Goal: Task Accomplishment & Management: Manage account settings

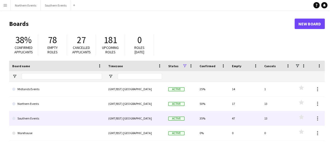
click at [112, 120] on div "(GMT/BST) [GEOGRAPHIC_DATA]" at bounding box center [135, 118] width 60 height 14
click at [165, 118] on div "(GMT/BST) [GEOGRAPHIC_DATA]" at bounding box center [135, 118] width 60 height 14
click at [109, 118] on div "(GMT/BST) [GEOGRAPHIC_DATA]" at bounding box center [135, 118] width 60 height 14
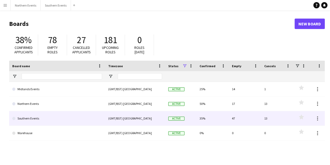
click at [109, 118] on div "(GMT/BST) [GEOGRAPHIC_DATA]" at bounding box center [135, 118] width 60 height 14
click at [25, 119] on link "Southern Events" at bounding box center [57, 118] width 90 height 15
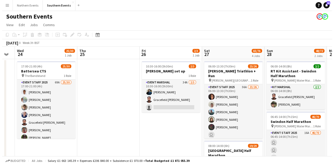
scroll to position [0, 150]
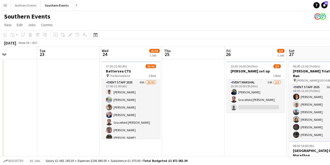
drag, startPoint x: 275, startPoint y: 95, endPoint x: 0, endPoint y: 99, distance: 274.6
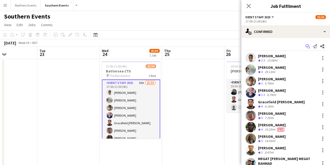
click at [307, 45] on app-icon "Start chat" at bounding box center [307, 46] width 7 height 7
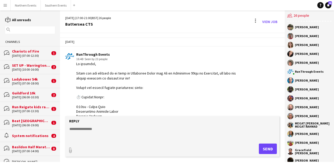
scroll to position [514, 0]
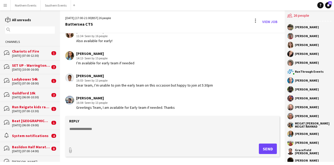
drag, startPoint x: 76, startPoint y: 87, endPoint x: 145, endPoint y: 82, distance: 69.3
click at [145, 82] on div "[PERSON_NAME] 16:03 · Seen by 13 people Dear team, I’m unable to join the early…" at bounding box center [155, 80] width 180 height 14
click at [109, 130] on textarea at bounding box center [173, 133] width 209 height 14
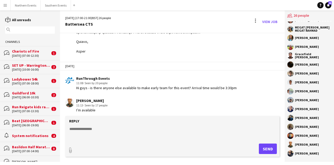
scroll to position [305, 0]
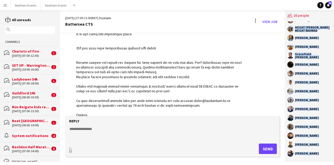
drag, startPoint x: 295, startPoint y: 23, endPoint x: 319, endPoint y: 155, distance: 133.7
click at [319, 155] on div "[PERSON_NAME] [PERSON_NAME] [PERSON_NAME] [PERSON_NAME] [PERSON_NAME] Events [P…" at bounding box center [309, 91] width 49 height 140
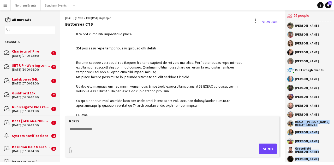
scroll to position [0, 0]
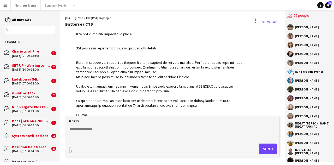
click at [303, 31] on app-chat-member "[PERSON_NAME]" at bounding box center [309, 28] width 44 height 9
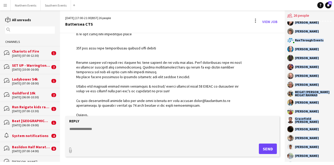
scroll to position [99, 0]
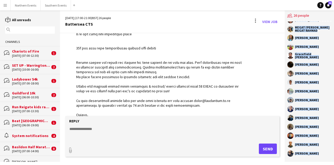
drag, startPoint x: 295, startPoint y: 27, endPoint x: 318, endPoint y: 168, distance: 143.6
click at [318, 164] on html "Menu Boards Boards Boards All jobs Status Workforce Workforce My Workforce Recr…" at bounding box center [167, 82] width 334 height 165
copy div "[PERSON_NAME] [PERSON_NAME] [PERSON_NAME] [PERSON_NAME] [PERSON_NAME] Events [P…"
click at [304, 99] on div "[PERSON_NAME]" at bounding box center [307, 99] width 24 height 3
click at [324, 75] on div "[PERSON_NAME]" at bounding box center [309, 73] width 44 height 6
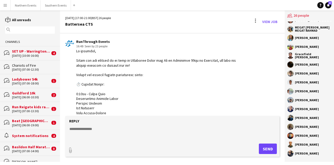
scroll to position [0, 0]
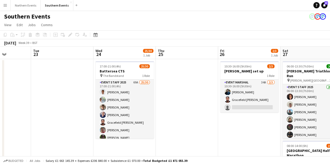
scroll to position [0, 136]
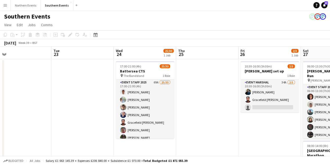
drag, startPoint x: 286, startPoint y: 114, endPoint x: 25, endPoint y: 71, distance: 263.9
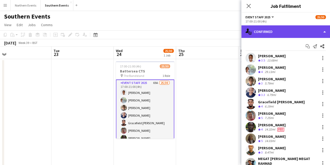
click at [297, 32] on div "single-neutral-actions-check-2 Confirmed" at bounding box center [285, 31] width 89 height 13
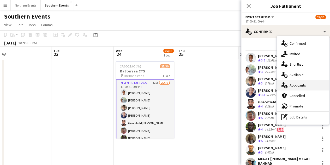
click at [308, 82] on div "single-neutral-actions-information Applicants" at bounding box center [303, 85] width 52 height 10
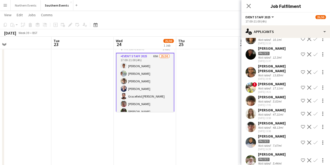
scroll to position [78, 0]
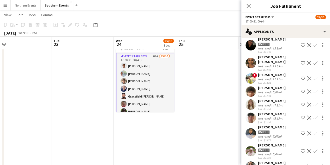
click at [313, 76] on app-icon "Confirm" at bounding box center [315, 78] width 4 height 4
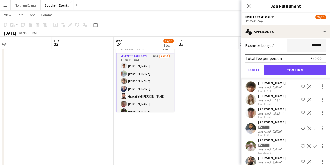
scroll to position [209, 0]
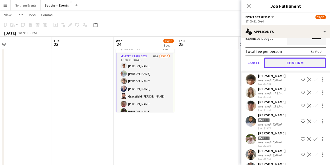
click at [292, 59] on button "Confirm" at bounding box center [295, 62] width 62 height 10
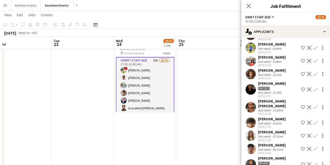
scroll to position [0, 0]
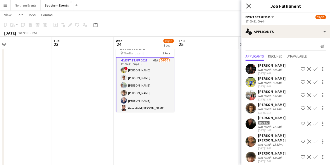
click at [251, 6] on icon "Close pop-in" at bounding box center [248, 5] width 5 height 5
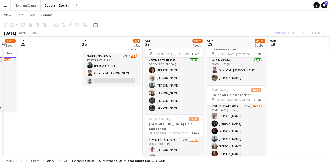
drag, startPoint x: 203, startPoint y: 98, endPoint x: 104, endPoint y: 90, distance: 98.7
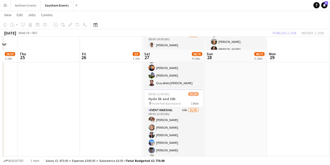
scroll to position [183, 0]
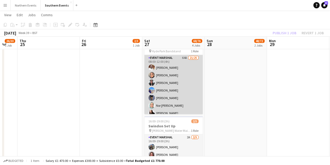
click at [150, 83] on app-user-avatar at bounding box center [152, 82] width 6 height 6
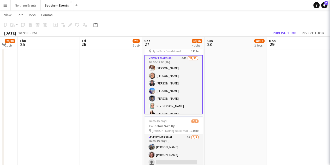
scroll to position [0, 170]
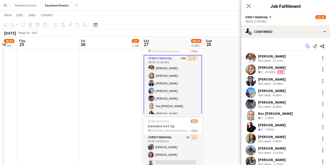
click at [306, 45] on icon "Start chat" at bounding box center [308, 46] width 4 height 4
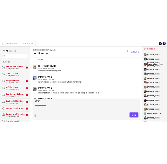
scroll to position [287, 0]
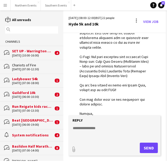
click at [4, 4] on app-icon "Menu" at bounding box center [5, 5] width 4 height 4
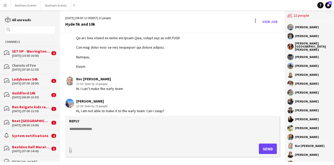
scroll to position [242, 0]
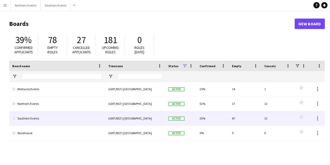
click at [92, 116] on link "Southern Events" at bounding box center [57, 118] width 90 height 15
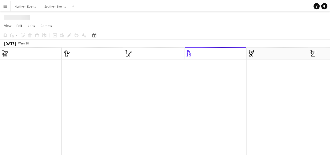
scroll to position [0, 125]
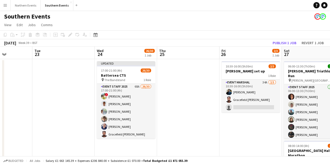
drag, startPoint x: 225, startPoint y: 104, endPoint x: 0, endPoint y: 80, distance: 226.7
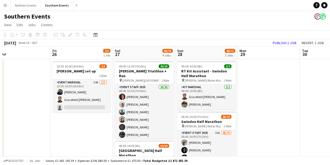
drag, startPoint x: 211, startPoint y: 118, endPoint x: 33, endPoint y: 101, distance: 179.1
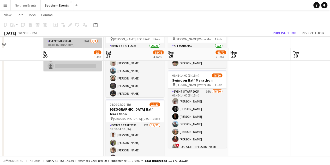
scroll to position [52, 0]
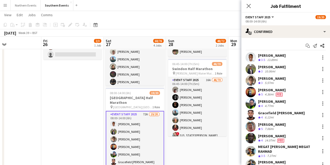
scroll to position [0, 0]
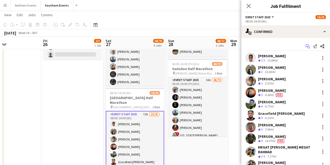
click at [306, 47] on icon "Start chat" at bounding box center [308, 46] width 4 height 4
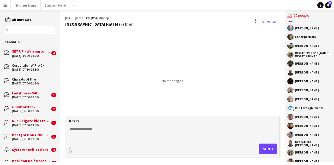
scroll to position [45, 0]
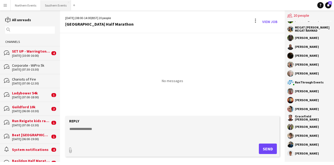
click at [52, 3] on button "Southern Events Close" at bounding box center [56, 5] width 30 height 10
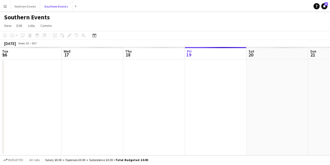
scroll to position [0, 125]
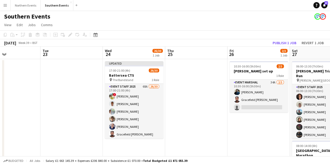
drag, startPoint x: 271, startPoint y: 99, endPoint x: 0, endPoint y: 113, distance: 271.8
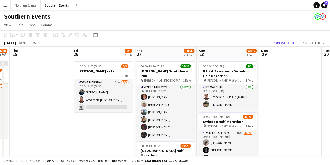
drag, startPoint x: 197, startPoint y: 103, endPoint x: 53, endPoint y: 116, distance: 144.7
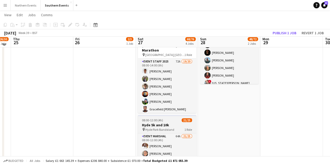
scroll to position [78, 0]
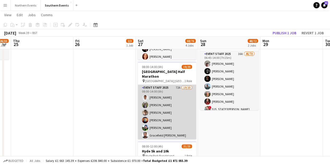
click at [166, 95] on app-card-role "Event Staff 2025 72A 19/20 08:00-14:00 (6h) Ekow Tachie-Mensah Dhanuvarsha Rama…" at bounding box center [167, 166] width 58 height 163
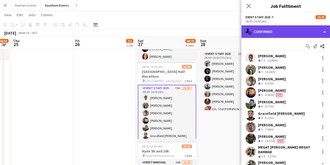
click at [292, 28] on div "single-neutral-actions-check-2 Confirmed" at bounding box center [285, 31] width 89 height 13
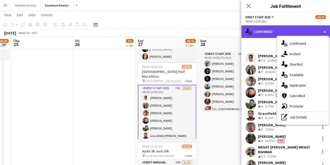
click at [275, 33] on div "single-neutral-actions-check-2 Confirmed" at bounding box center [285, 31] width 89 height 13
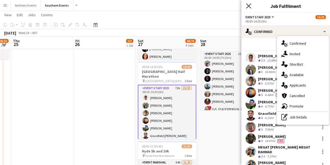
click at [248, 7] on icon "Close pop-in" at bounding box center [248, 5] width 5 height 5
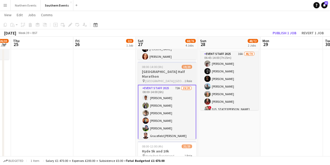
click at [168, 68] on div "08:00-14:00 (6h) 19/20" at bounding box center [167, 67] width 58 height 4
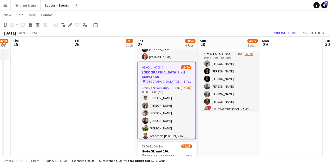
click at [171, 68] on div "08:00-14:00 (6h) 19/20" at bounding box center [166, 67] width 57 height 4
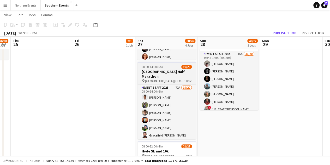
click at [171, 69] on app-job-card "08:00-14:00 (6h) 19/20 Battersea Park Half Marathon pin Millennium Arena Batter…" at bounding box center [167, 100] width 58 height 77
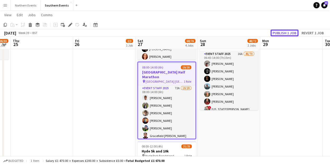
click at [294, 33] on button "Publish 1 job" at bounding box center [285, 32] width 28 height 7
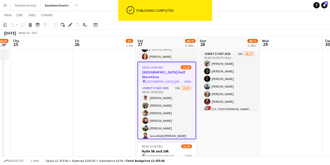
click at [164, 67] on div "08:00-14:00 (6h) 19/20" at bounding box center [166, 67] width 57 height 4
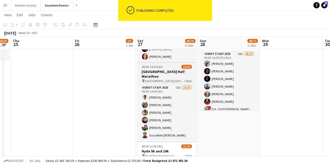
click at [164, 67] on div "08:00-14:00 (6h) 19/20" at bounding box center [167, 67] width 58 height 4
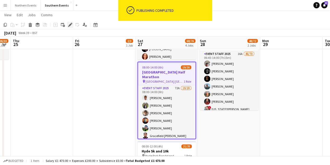
click at [68, 24] on icon "Edit" at bounding box center [70, 25] width 4 height 4
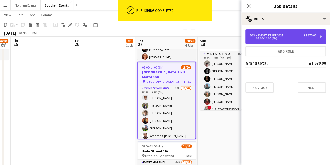
click at [282, 37] on div "08:00-14:00 (6h)" at bounding box center [283, 38] width 67 height 3
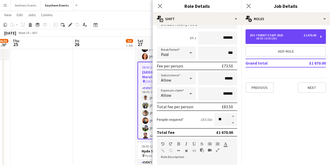
scroll to position [78, 0]
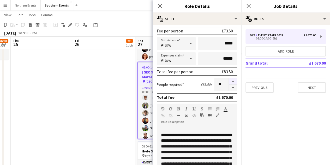
click at [229, 80] on button "button" at bounding box center [233, 81] width 8 height 7
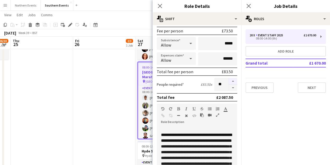
click at [229, 80] on button "button" at bounding box center [233, 81] width 8 height 7
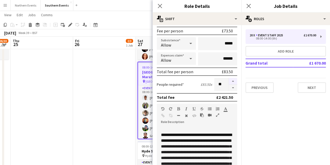
type input "**"
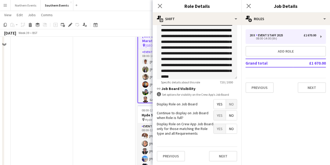
scroll to position [209, 0]
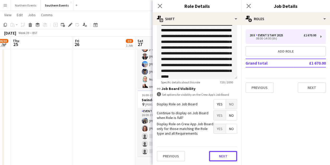
click at [215, 151] on button "Next" at bounding box center [223, 156] width 28 height 10
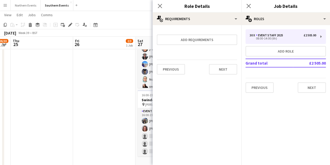
scroll to position [0, 0]
click at [216, 64] on div "Previous Next" at bounding box center [197, 69] width 80 height 19
click at [217, 66] on button "Next" at bounding box center [223, 69] width 28 height 10
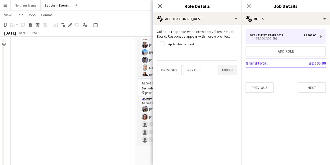
scroll to position [235, 0]
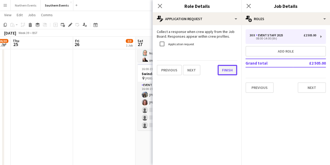
click at [224, 71] on button "Finish" at bounding box center [228, 70] width 20 height 10
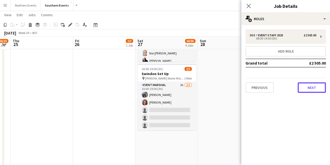
click at [305, 84] on button "Next" at bounding box center [312, 87] width 28 height 10
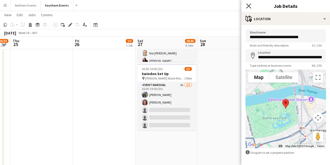
click at [251, 6] on icon "Close pop-in" at bounding box center [248, 5] width 5 height 5
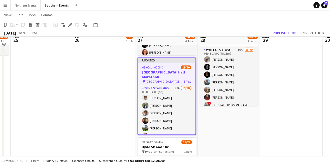
scroll to position [78, 0]
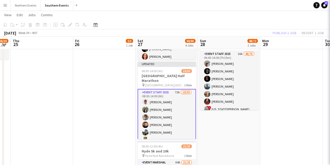
scroll to position [0, 177]
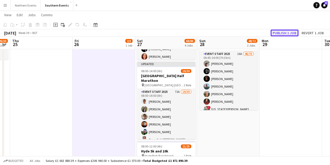
click at [282, 32] on button "Publish 1 job" at bounding box center [285, 32] width 28 height 7
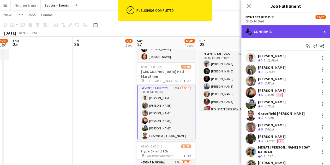
click at [289, 36] on div "single-neutral-actions-check-2 Confirmed" at bounding box center [285, 31] width 89 height 13
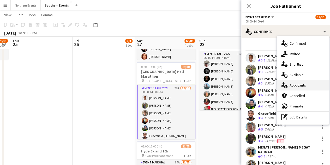
click at [307, 83] on div "single-neutral-actions-information Applicants" at bounding box center [303, 85] width 52 height 10
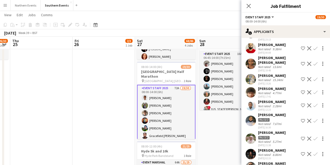
scroll to position [0, 0]
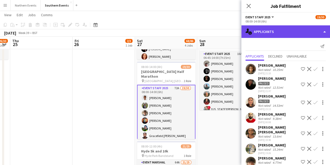
click at [268, 37] on div "single-neutral-actions-information Applicants" at bounding box center [285, 31] width 89 height 13
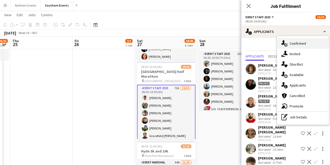
click at [301, 41] on span "Confirmed" at bounding box center [298, 43] width 16 height 5
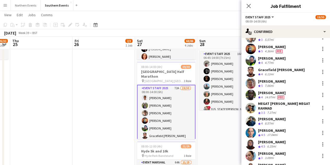
scroll to position [78, 0]
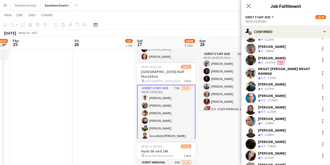
click at [253, 73] on app-user-avatar at bounding box center [251, 73] width 10 height 10
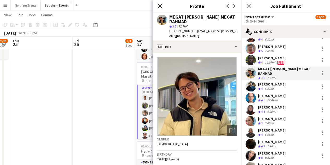
click at [158, 5] on icon "Close pop-in" at bounding box center [159, 5] width 5 height 5
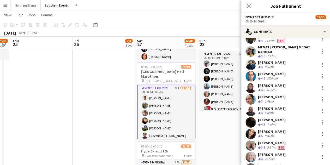
scroll to position [104, 0]
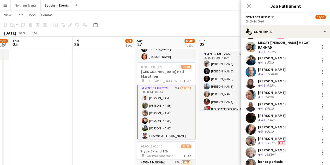
click at [277, 106] on div "[PERSON_NAME]" at bounding box center [272, 104] width 28 height 5
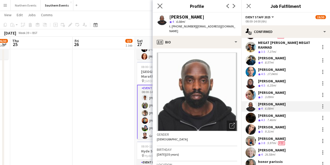
click at [157, 5] on app-icon "Close pop-in" at bounding box center [160, 6] width 8 height 8
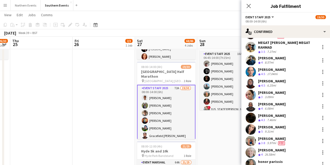
click at [290, 116] on div "Jordan Osborne Crew rating 4.3 7.46mi" at bounding box center [285, 117] width 89 height 10
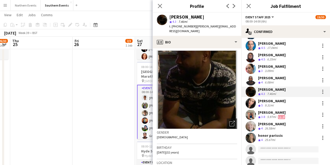
scroll to position [0, 0]
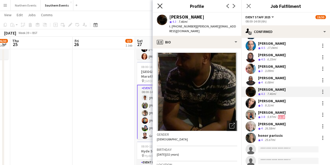
click at [161, 6] on icon "Close pop-in" at bounding box center [159, 5] width 5 height 5
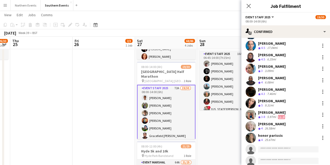
click at [287, 134] on div "honor parissis Crew rating 4 25.67mi" at bounding box center [285, 137] width 89 height 10
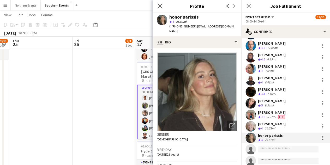
click at [159, 3] on app-icon "Close pop-in" at bounding box center [160, 6] width 8 height 8
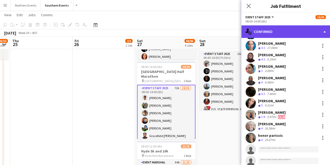
click at [269, 33] on div "single-neutral-actions-check-2 Confirmed" at bounding box center [285, 31] width 89 height 13
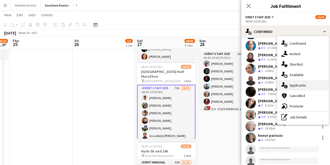
click at [313, 85] on div "single-neutral-actions-information Applicants" at bounding box center [303, 85] width 52 height 10
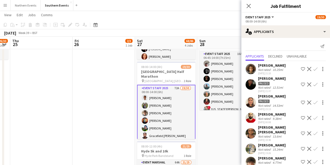
click at [252, 67] on app-user-avatar at bounding box center [251, 69] width 10 height 10
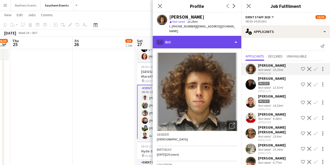
click at [187, 40] on div "profile Bio" at bounding box center [197, 42] width 89 height 13
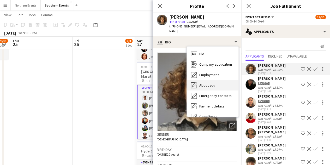
click at [201, 80] on div "About you About you" at bounding box center [213, 85] width 52 height 10
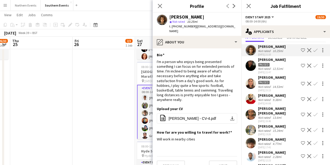
scroll to position [26, 0]
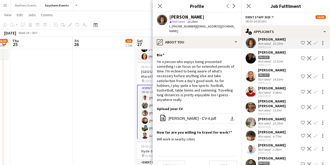
click at [281, 88] on div "[PERSON_NAME]" at bounding box center [272, 88] width 28 height 5
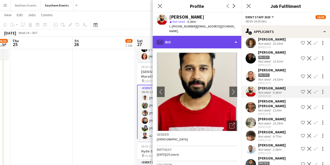
click at [189, 41] on div "profile Bio" at bounding box center [197, 42] width 89 height 13
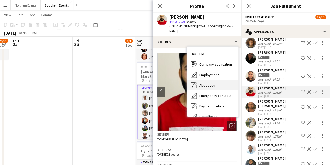
click at [207, 83] on span "About you" at bounding box center [207, 85] width 16 height 5
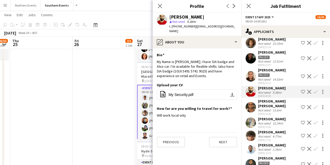
click at [265, 101] on div "[PERSON_NAME] [PERSON_NAME]" at bounding box center [278, 103] width 41 height 9
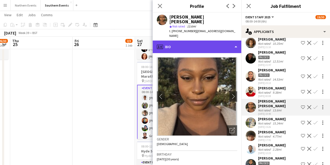
click at [199, 40] on div "profile Bio" at bounding box center [197, 46] width 89 height 13
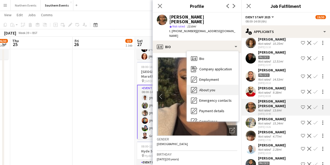
click at [209, 85] on div "About you About you" at bounding box center [213, 90] width 52 height 10
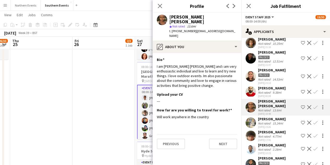
click at [281, 116] on div "[PERSON_NAME]" at bounding box center [272, 118] width 28 height 5
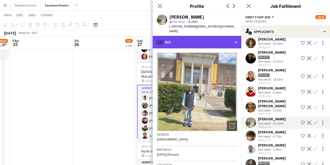
click at [199, 37] on div "profile Bio" at bounding box center [197, 42] width 89 height 13
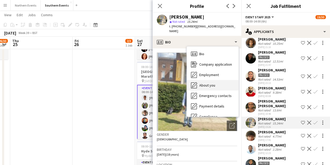
click at [211, 83] on span "About you" at bounding box center [207, 85] width 16 height 5
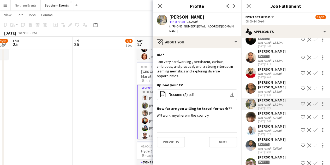
scroll to position [52, 0]
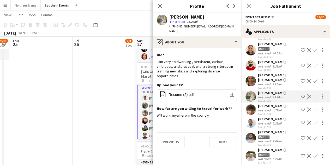
click at [278, 108] on div "4.77mi" at bounding box center [277, 110] width 11 height 4
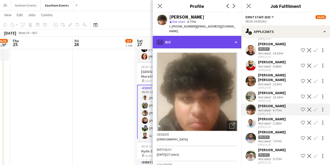
click at [201, 36] on div "profile Bio" at bounding box center [197, 42] width 89 height 13
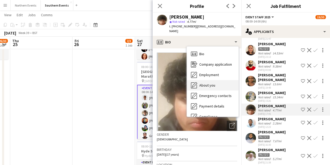
click at [214, 80] on div "About you About you" at bounding box center [213, 85] width 52 height 10
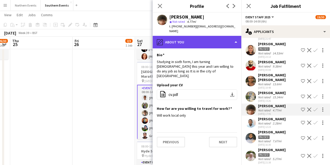
click at [195, 36] on div "pencil4 About you" at bounding box center [197, 42] width 89 height 13
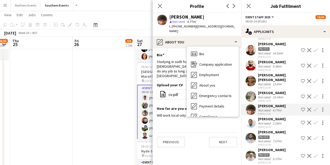
click at [270, 116] on div "Frank Fudzie" at bounding box center [272, 118] width 28 height 5
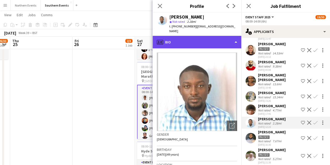
click at [181, 36] on div "profile Bio" at bounding box center [197, 42] width 89 height 13
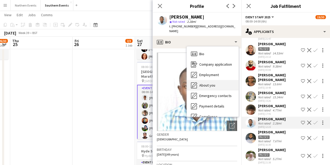
click at [205, 83] on span "About you" at bounding box center [207, 85] width 16 height 5
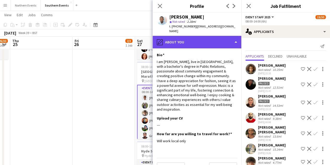
click at [209, 39] on div "pencil4 About you" at bounding box center [197, 42] width 89 height 13
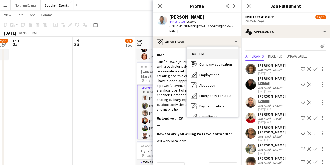
click at [208, 49] on div "Bio Bio" at bounding box center [213, 54] width 52 height 10
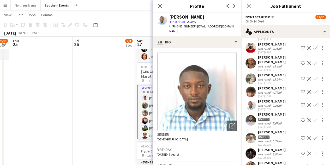
scroll to position [78, 0]
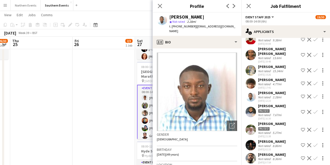
click at [313, 94] on app-icon "Confirm" at bounding box center [315, 96] width 4 height 4
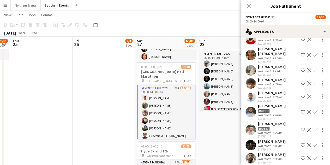
click at [313, 94] on app-icon "Confirm" at bounding box center [315, 96] width 4 height 4
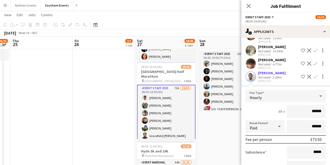
scroll to position [104, 0]
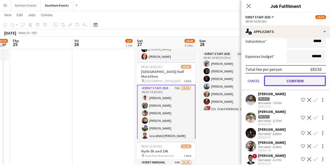
click at [290, 78] on button "Confirm" at bounding box center [295, 80] width 62 height 10
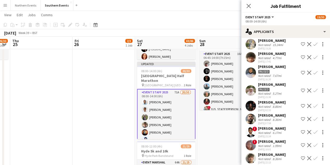
click at [274, 100] on div "[PERSON_NAME]" at bounding box center [272, 102] width 28 height 5
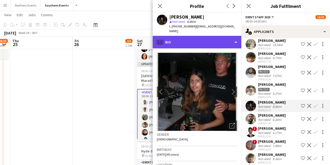
click at [200, 36] on div "profile Bio" at bounding box center [197, 42] width 89 height 13
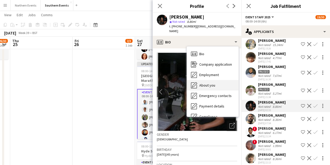
click at [215, 81] on div "About you About you" at bounding box center [213, 85] width 52 height 10
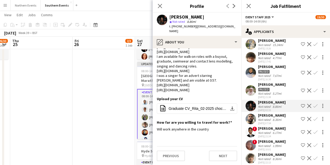
scroll to position [0, 0]
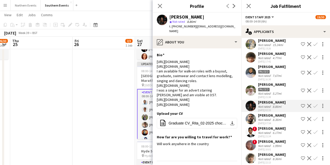
click at [273, 117] on div "8.36mi" at bounding box center [277, 119] width 11 height 4
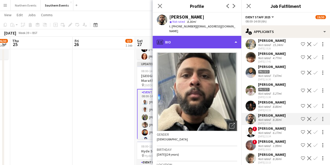
click at [195, 38] on div "profile Bio" at bounding box center [197, 42] width 89 height 13
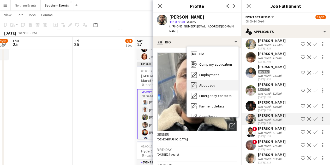
click at [211, 83] on span "About you" at bounding box center [207, 85] width 16 height 5
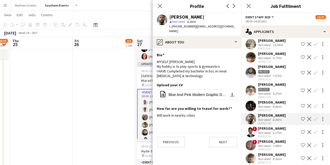
scroll to position [130, 0]
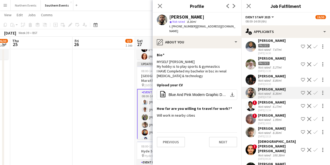
click at [274, 104] on div "6.17mi" at bounding box center [277, 106] width 11 height 4
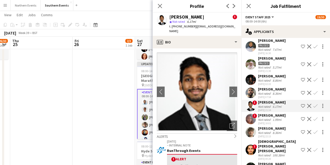
click at [274, 121] on div "04-07-2025 10:01" at bounding box center [272, 122] width 28 height 3
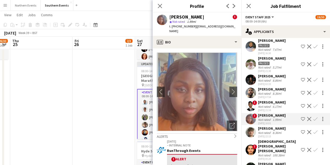
click at [271, 130] on div "Not rated" at bounding box center [265, 132] width 14 height 4
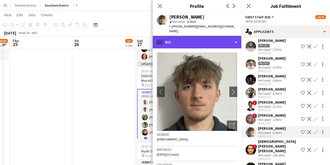
click at [213, 38] on div "profile Bio" at bounding box center [197, 42] width 89 height 13
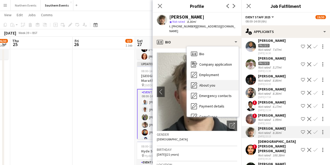
click at [219, 82] on div "About you About you" at bounding box center [213, 85] width 52 height 10
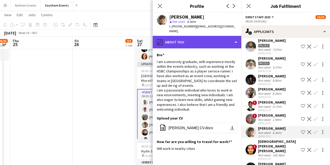
click at [202, 36] on div "pencil4 About you" at bounding box center [197, 42] width 89 height 13
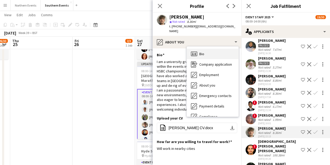
click at [207, 49] on div "Bio Bio" at bounding box center [213, 54] width 52 height 10
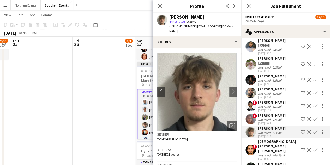
scroll to position [0, 0]
click at [313, 130] on app-icon "Confirm" at bounding box center [315, 132] width 4 height 4
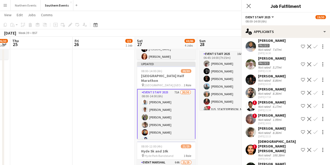
scroll to position [134, 0]
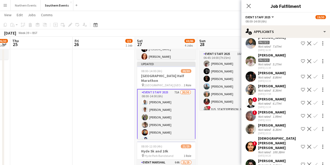
click at [313, 127] on app-icon "Confirm" at bounding box center [315, 129] width 4 height 4
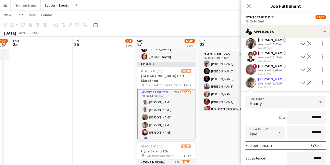
scroll to position [212, 0]
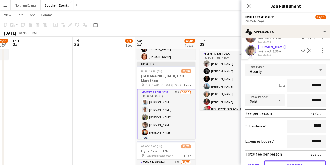
click at [308, 160] on button "Confirm" at bounding box center [295, 165] width 62 height 10
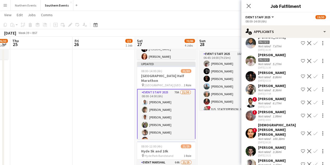
scroll to position [134, 0]
click at [273, 110] on div "[PERSON_NAME]" at bounding box center [272, 112] width 28 height 5
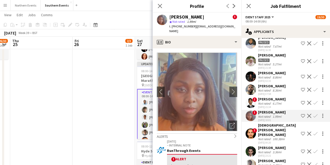
click at [272, 123] on div "Muhammad Umer Awais" at bounding box center [278, 130] width 41 height 14
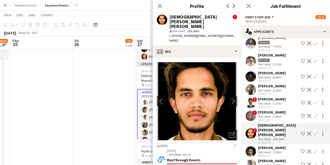
scroll to position [26, 0]
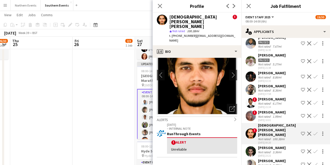
click at [267, 145] on div "[PERSON_NAME]" at bounding box center [272, 147] width 28 height 5
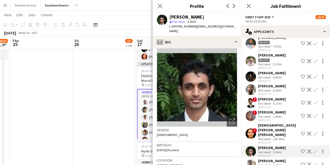
scroll to position [0, 0]
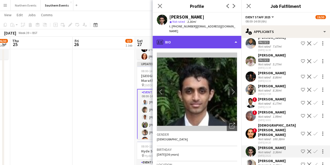
click at [168, 36] on div "profile Bio" at bounding box center [197, 42] width 89 height 13
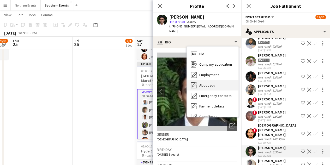
click at [199, 83] on span "About you" at bounding box center [207, 85] width 16 height 5
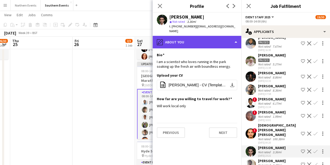
click at [190, 41] on div "pencil4 About you" at bounding box center [197, 42] width 89 height 13
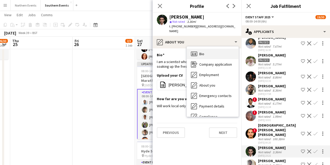
click at [195, 51] on icon at bounding box center [194, 53] width 6 height 4
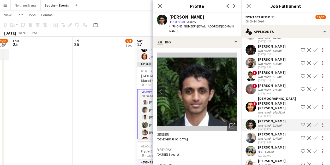
scroll to position [186, 0]
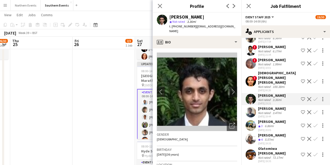
click at [277, 115] on div "[DATE] 19:44" at bounding box center [272, 116] width 28 height 3
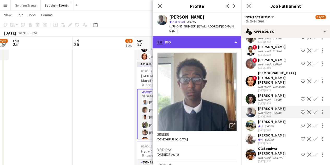
click at [203, 36] on div "profile Bio" at bounding box center [197, 42] width 89 height 13
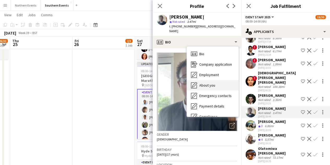
click at [219, 80] on div "About you About you" at bounding box center [213, 85] width 52 height 10
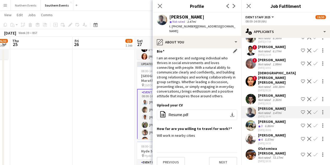
scroll to position [0, 0]
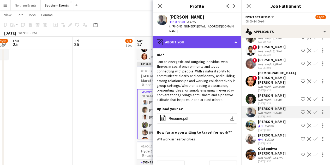
click at [181, 42] on div "pencil4 About you" at bounding box center [197, 42] width 89 height 13
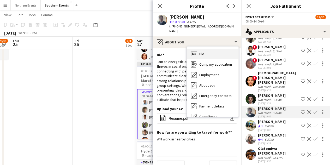
click at [198, 49] on div "Bio Bio" at bounding box center [213, 54] width 52 height 10
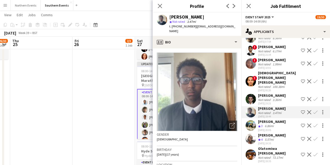
click at [274, 93] on div "[PERSON_NAME]" at bounding box center [272, 95] width 28 height 5
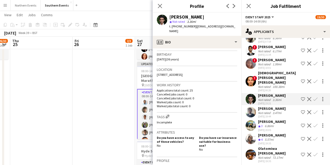
scroll to position [104, 0]
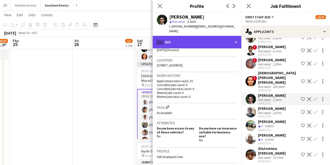
drag, startPoint x: 193, startPoint y: 41, endPoint x: 193, endPoint y: 46, distance: 5.0
click at [193, 42] on div "profile Bio" at bounding box center [197, 42] width 89 height 13
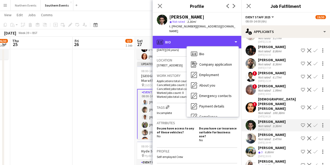
scroll to position [108, 0]
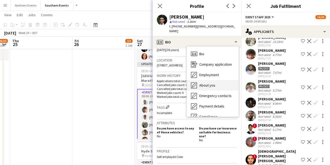
click at [216, 80] on div "About you About you" at bounding box center [213, 85] width 52 height 10
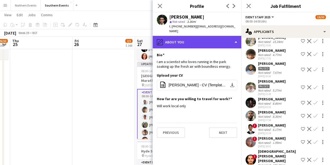
click at [213, 42] on div "pencil4 About you" at bounding box center [197, 42] width 89 height 13
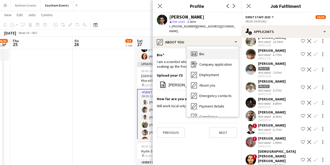
click at [213, 49] on div "Bio Bio" at bounding box center [213, 54] width 52 height 10
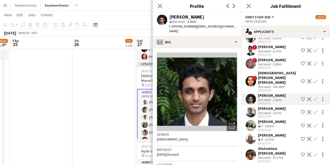
scroll to position [212, 0]
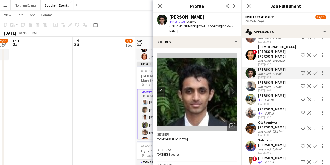
click at [275, 102] on div "07-07-2025 20:05" at bounding box center [272, 103] width 28 height 3
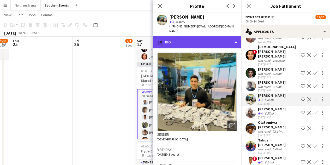
click at [186, 38] on div "profile Bio" at bounding box center [197, 42] width 89 height 13
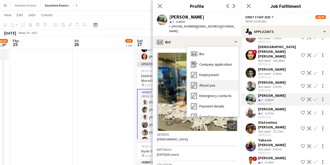
click at [207, 83] on span "About you" at bounding box center [207, 85] width 16 height 5
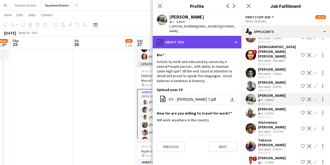
click at [196, 36] on div "pencil4 About you" at bounding box center [197, 42] width 89 height 13
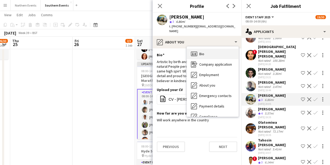
click at [204, 51] on span "Bio" at bounding box center [201, 53] width 5 height 5
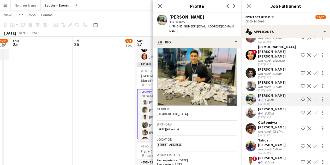
scroll to position [0, 0]
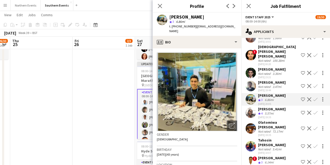
click at [313, 97] on app-icon "Confirm" at bounding box center [315, 99] width 4 height 4
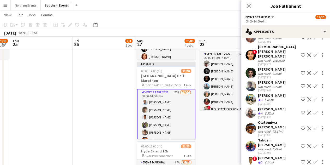
click at [313, 97] on app-icon "Confirm" at bounding box center [315, 99] width 4 height 4
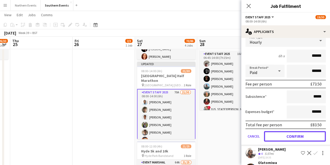
click at [294, 131] on button "Confirm" at bounding box center [295, 136] width 62 height 10
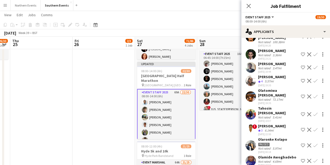
scroll to position [237, 0]
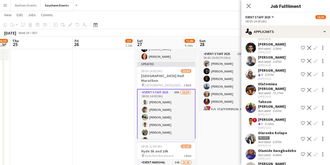
click at [270, 112] on div "14-07-2025 10:07" at bounding box center [278, 113] width 41 height 3
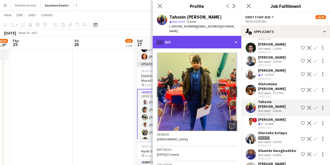
click at [196, 36] on div "profile Bio" at bounding box center [197, 42] width 89 height 13
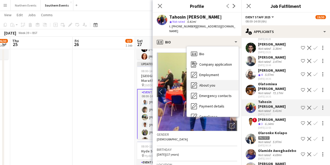
click at [215, 82] on div "About you About you" at bounding box center [213, 85] width 52 height 10
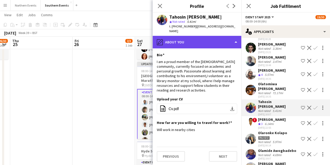
click at [199, 36] on div "pencil4 About you" at bounding box center [197, 42] width 89 height 13
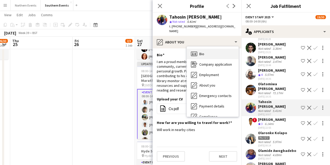
click at [205, 49] on div "Bio Bio" at bounding box center [213, 54] width 52 height 10
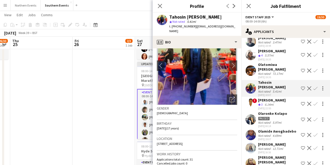
scroll to position [263, 0]
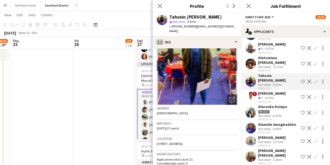
click at [264, 91] on div "[PERSON_NAME]" at bounding box center [272, 93] width 28 height 5
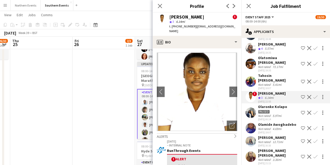
click at [274, 109] on div "Paused" at bounding box center [272, 111] width 29 height 5
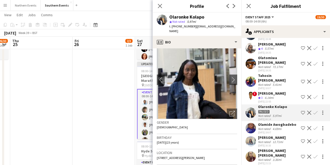
scroll to position [0, 0]
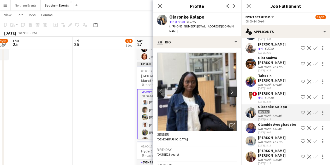
click at [228, 86] on button "chevron-right" at bounding box center [233, 91] width 10 height 10
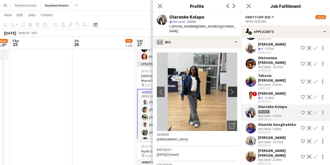
click at [229, 89] on app-icon "chevron-right" at bounding box center [233, 91] width 8 height 5
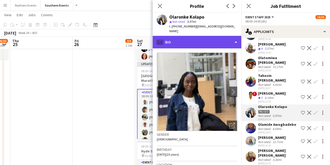
click at [184, 36] on div "profile Bio" at bounding box center [197, 42] width 89 height 13
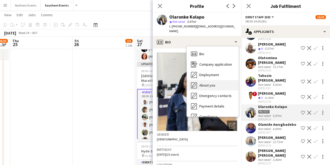
click at [210, 80] on div "About you About you" at bounding box center [213, 85] width 52 height 10
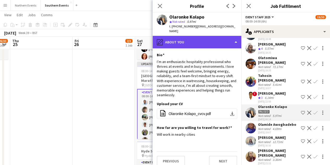
click at [199, 37] on div "pencil4 About you" at bounding box center [197, 42] width 89 height 13
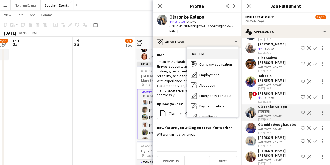
click at [208, 50] on div "Bio Bio" at bounding box center [213, 54] width 52 height 10
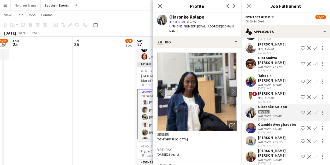
click at [267, 127] on div "Not rated" at bounding box center [265, 129] width 14 height 4
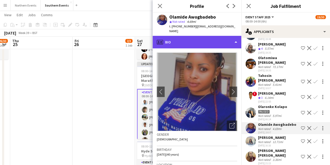
click at [201, 37] on div "profile Bio" at bounding box center [197, 42] width 89 height 13
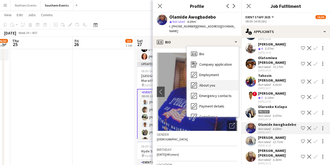
click at [216, 83] on div "About you About you" at bounding box center [213, 85] width 52 height 10
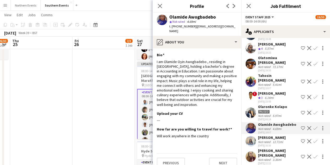
drag, startPoint x: 169, startPoint y: 17, endPoint x: 220, endPoint y: 17, distance: 50.6
click at [220, 17] on div "Olamide Awogbadebo" at bounding box center [203, 17] width 68 height 5
copy div "Olamide Awogbadebo"
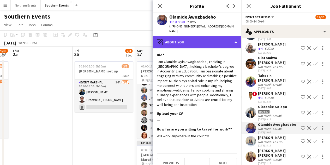
click at [197, 37] on div "pencil4 About you" at bounding box center [197, 42] width 89 height 13
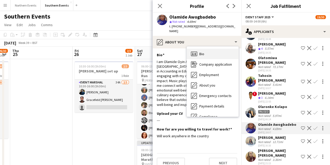
click at [199, 49] on div "Bio Bio" at bounding box center [213, 54] width 52 height 10
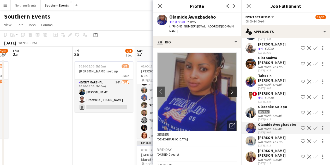
click at [230, 90] on button "chevron-right" at bounding box center [233, 91] width 10 height 10
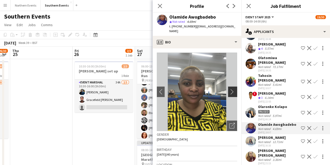
click at [229, 89] on app-icon "chevron-right" at bounding box center [233, 91] width 8 height 5
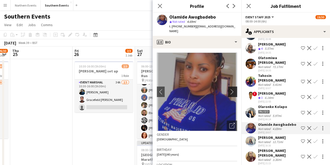
click at [229, 89] on app-icon "chevron-right" at bounding box center [233, 91] width 8 height 5
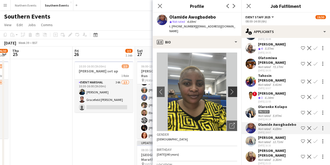
click at [229, 89] on app-icon "chevron-right" at bounding box center [233, 91] width 8 height 5
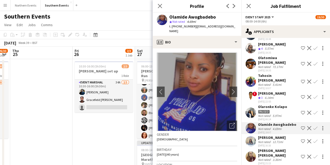
click at [313, 126] on app-icon "Confirm" at bounding box center [315, 128] width 4 height 4
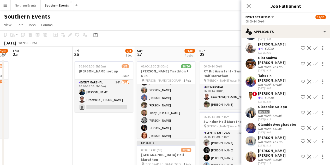
click at [313, 126] on app-icon "Confirm" at bounding box center [315, 128] width 4 height 4
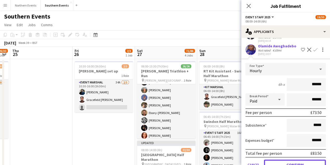
click at [293, 159] on button "Confirm" at bounding box center [295, 164] width 62 height 10
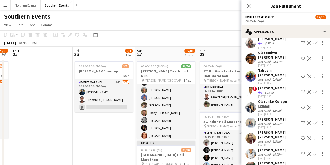
scroll to position [262, 0]
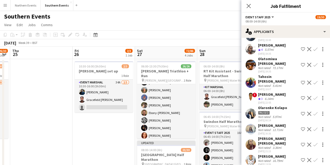
click at [276, 105] on div "Olaronke Kolapo" at bounding box center [272, 107] width 29 height 5
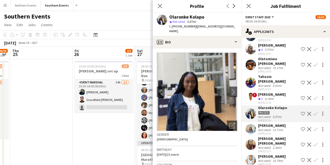
click at [278, 128] on div "12.71mi" at bounding box center [278, 130] width 13 height 4
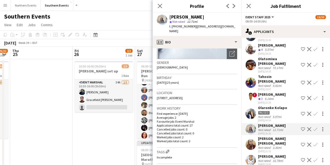
scroll to position [78, 0]
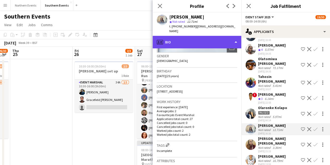
click at [185, 38] on div "profile Bio" at bounding box center [197, 42] width 89 height 13
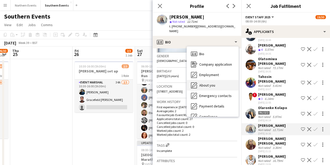
click at [206, 83] on span "About you" at bounding box center [207, 85] width 16 height 5
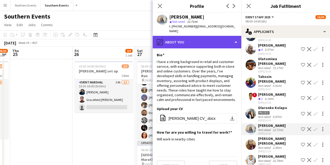
click at [185, 39] on div "pencil4 About you" at bounding box center [197, 42] width 89 height 13
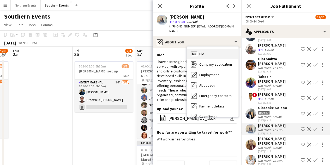
click at [196, 51] on icon "Bio" at bounding box center [194, 54] width 6 height 6
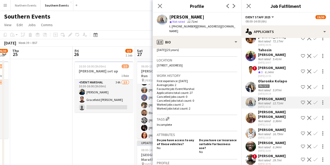
scroll to position [314, 0]
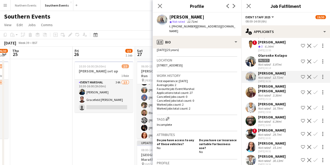
click at [268, 84] on div "[PERSON_NAME] [PERSON_NAME]" at bounding box center [278, 88] width 41 height 9
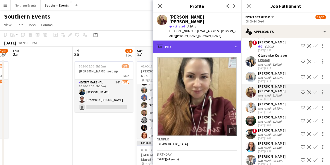
click at [190, 40] on div "profile Bio" at bounding box center [197, 46] width 89 height 13
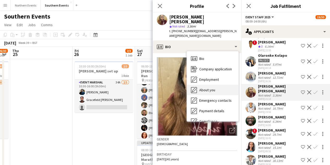
click at [216, 85] on div "About you About you" at bounding box center [213, 90] width 52 height 10
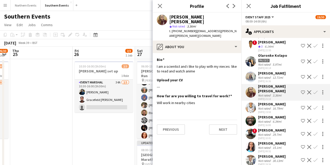
click at [268, 106] on div "Not rated" at bounding box center [265, 108] width 14 height 4
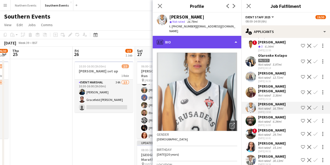
click at [194, 38] on div "profile Bio" at bounding box center [197, 42] width 89 height 13
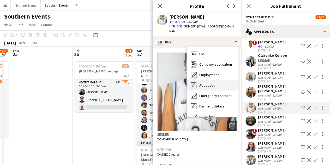
click at [217, 81] on div "About you About you" at bounding box center [213, 85] width 52 height 10
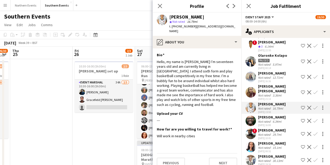
click at [265, 115] on div "[PERSON_NAME]" at bounding box center [272, 117] width 28 height 5
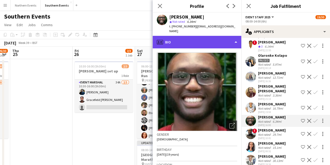
click at [186, 40] on div "profile Bio" at bounding box center [197, 42] width 89 height 13
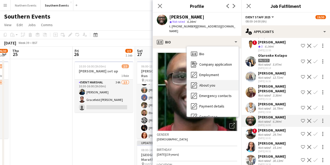
click at [221, 80] on div "About you About you" at bounding box center [213, 85] width 52 height 10
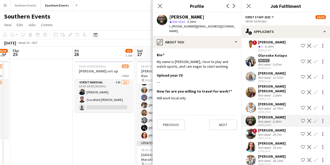
scroll to position [340, 0]
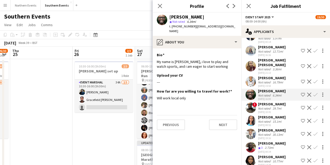
click at [266, 106] on div "Not rated" at bounding box center [265, 108] width 14 height 4
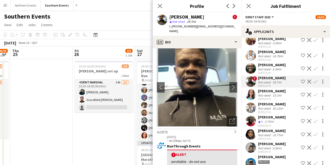
scroll to position [0, 0]
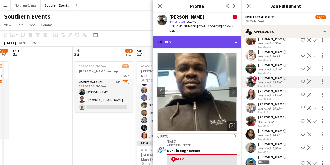
click at [206, 39] on div "profile Bio" at bounding box center [197, 42] width 89 height 13
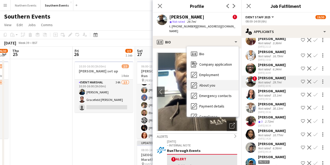
click at [222, 82] on div "About you About you" at bounding box center [213, 85] width 52 height 10
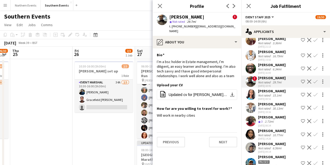
click at [268, 93] on div "Not rated" at bounding box center [265, 95] width 14 height 4
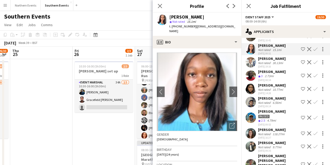
scroll to position [419, 0]
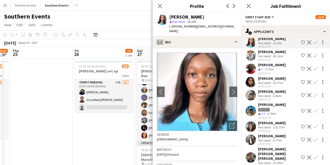
click at [279, 94] on div "6.56mi" at bounding box center [277, 96] width 11 height 4
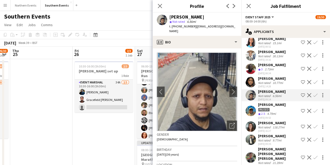
scroll to position [445, 0]
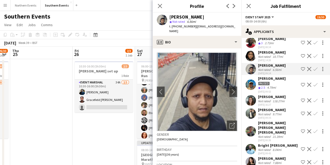
click at [286, 94] on div "Holly Robbins Barton" at bounding box center [272, 96] width 28 height 5
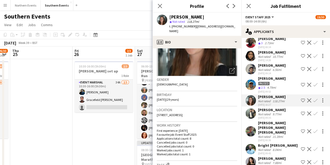
scroll to position [0, 0]
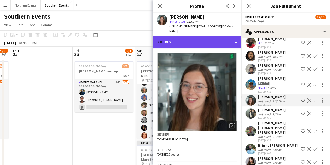
click at [197, 44] on div "profile Bio" at bounding box center [197, 42] width 89 height 13
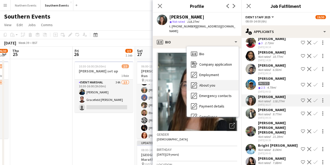
click at [210, 82] on div "About you About you" at bounding box center [213, 85] width 52 height 10
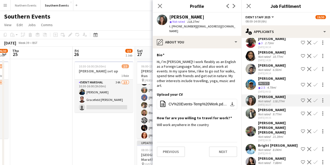
click at [272, 116] on div "01-08-2025 09:35" at bounding box center [272, 117] width 28 height 3
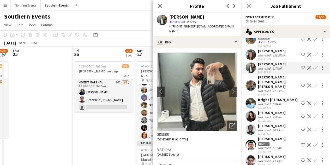
scroll to position [497, 0]
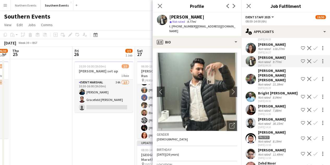
click at [272, 91] on div "Bright Adusei" at bounding box center [278, 93] width 40 height 5
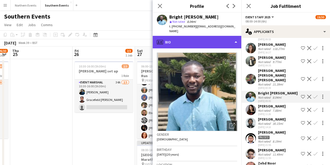
click at [173, 39] on div "profile Bio" at bounding box center [197, 42] width 89 height 13
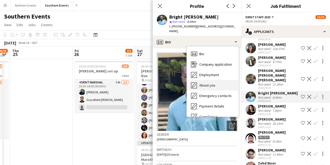
click at [208, 83] on span "About you" at bounding box center [207, 85] width 16 height 5
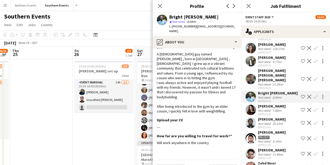
scroll to position [0, 0]
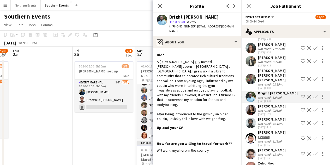
click at [194, 48] on app-section-data-types "Bio Edit this field A Ghanaian guy named Bright , born in Kumasi ,Ghana. I grew…" at bounding box center [197, 106] width 89 height 116
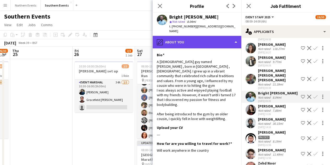
click at [194, 39] on div "pencil4 About you" at bounding box center [197, 42] width 89 height 13
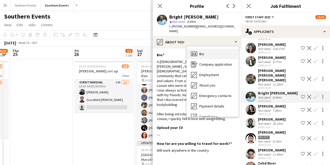
click at [194, 51] on icon "Bio" at bounding box center [194, 54] width 6 height 6
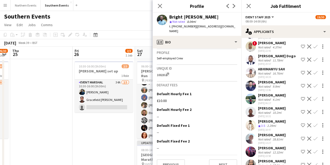
scroll to position [654, 0]
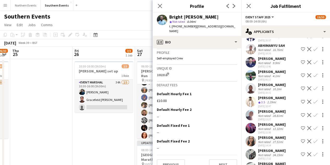
click at [273, 100] on div "2.29mi" at bounding box center [271, 102] width 11 height 4
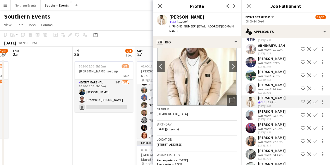
scroll to position [0, 0]
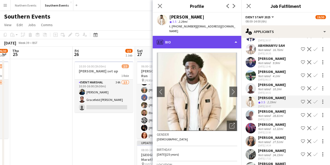
drag, startPoint x: 198, startPoint y: 36, endPoint x: 197, endPoint y: 40, distance: 4.2
click at [198, 36] on div "profile Bio" at bounding box center [197, 42] width 89 height 13
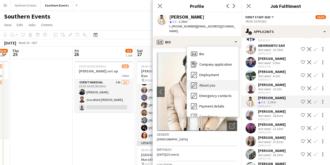
click at [211, 83] on span "About you" at bounding box center [207, 85] width 16 height 5
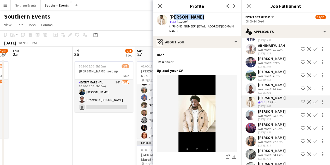
drag, startPoint x: 199, startPoint y: 16, endPoint x: 171, endPoint y: 16, distance: 28.2
click at [171, 16] on div "[PERSON_NAME]" at bounding box center [203, 17] width 68 height 5
click at [171, 16] on div "[PERSON_NAME]" at bounding box center [186, 17] width 35 height 5
drag, startPoint x: 169, startPoint y: 17, endPoint x: 200, endPoint y: 16, distance: 31.1
click at [200, 16] on div "[PERSON_NAME]" at bounding box center [203, 17] width 68 height 5
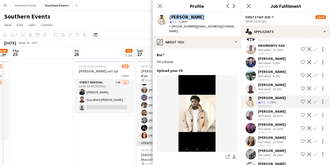
copy div "[PERSON_NAME]"
click at [203, 19] on div "[PERSON_NAME]" at bounding box center [203, 17] width 68 height 5
click at [207, 13] on div "Jaydon Young star 3.5 2.29mi t. +447563134775 | jaydondy1@outlook.com" at bounding box center [197, 24] width 89 height 23
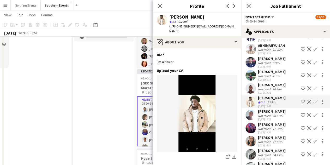
scroll to position [78, 0]
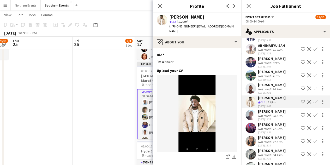
click at [313, 99] on app-icon "Confirm" at bounding box center [315, 101] width 4 height 4
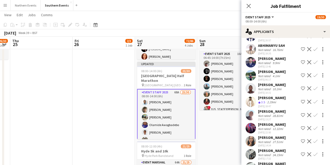
click at [313, 99] on app-icon "Confirm" at bounding box center [315, 101] width 4 height 4
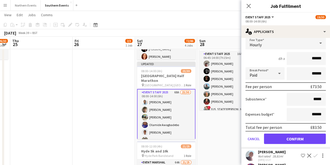
scroll to position [732, 0]
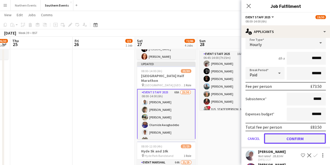
click at [288, 133] on button "Confirm" at bounding box center [295, 138] width 62 height 10
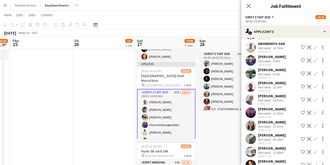
scroll to position [656, 0]
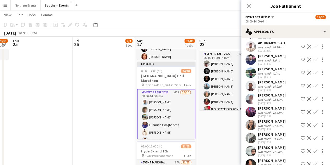
click at [265, 67] on div "Muhamad Aiman Faiz" at bounding box center [272, 69] width 28 height 5
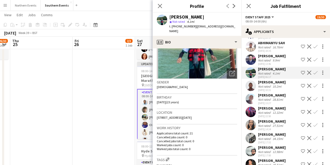
scroll to position [0, 0]
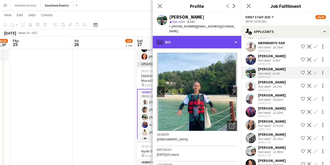
click at [184, 41] on div "profile Bio" at bounding box center [197, 42] width 89 height 13
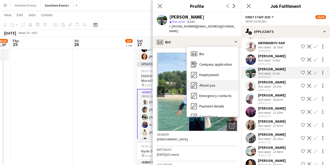
click at [206, 85] on div "About you About you" at bounding box center [213, 85] width 52 height 10
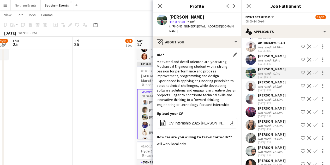
click at [205, 84] on div "Motivated and detail-oriented 3rd-year MEng Mechanical Engineering student with…" at bounding box center [197, 83] width 80 height 48
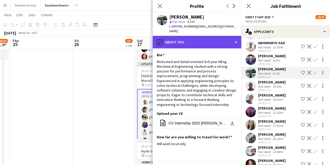
click at [188, 39] on div "pencil4 About you" at bounding box center [197, 42] width 89 height 13
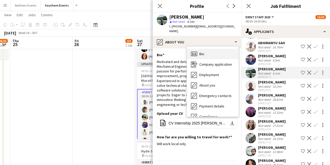
click at [191, 51] on icon "Bio" at bounding box center [194, 54] width 6 height 6
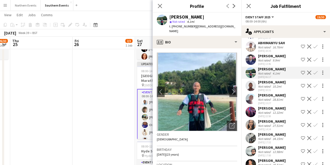
drag, startPoint x: 207, startPoint y: 18, endPoint x: 171, endPoint y: 17, distance: 36.8
click at [171, 17] on div "Muhamad Aiman Faiz" at bounding box center [203, 17] width 68 height 5
copy div "Muhamad Aiman Faiz"
click at [224, 24] on span "| aimannfaizz@gmail.com" at bounding box center [202, 28] width 66 height 9
click at [313, 70] on app-icon "Confirm" at bounding box center [315, 72] width 4 height 4
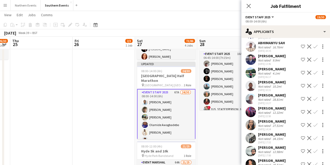
click at [313, 70] on app-icon "Confirm" at bounding box center [315, 72] width 4 height 4
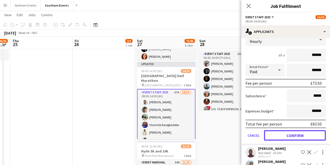
click at [298, 130] on button "Confirm" at bounding box center [295, 135] width 62 height 10
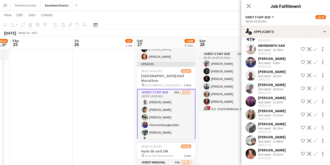
scroll to position [577, 0]
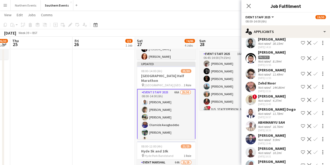
click at [247, 3] on app-icon "Close pop-in" at bounding box center [249, 6] width 6 height 6
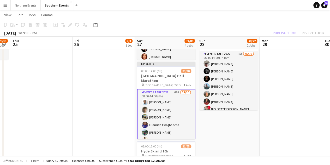
click at [286, 33] on div "Publish 1 job Revert 1 job" at bounding box center [298, 32] width 64 height 7
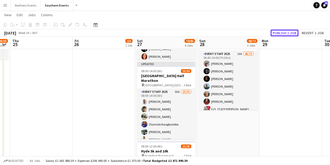
click at [286, 33] on button "Publish 1 job" at bounding box center [285, 32] width 28 height 7
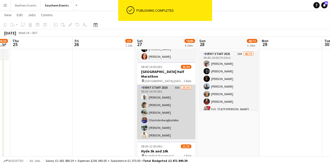
drag, startPoint x: 176, startPoint y: 106, endPoint x: 189, endPoint y: 104, distance: 13.2
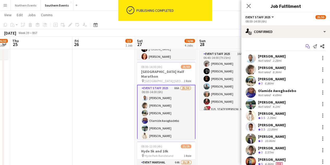
click at [306, 45] on icon "Start chat" at bounding box center [308, 46] width 4 height 4
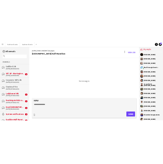
scroll to position [99, 0]
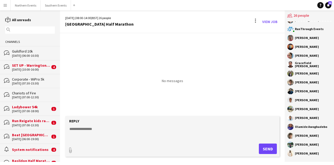
click at [296, 108] on div "[PERSON_NAME]" at bounding box center [307, 108] width 24 height 3
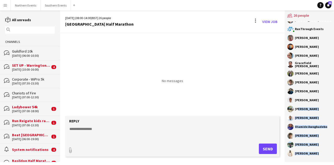
drag, startPoint x: 296, startPoint y: 109, endPoint x: 318, endPoint y: 153, distance: 49.4
click at [318, 153] on div "Alejandra Dimas Mbalu Kamara Ben Joyce honor parissis Chiara Cristoni MEGAT AMM…" at bounding box center [309, 91] width 49 height 140
click at [303, 137] on div "[PERSON_NAME]" at bounding box center [309, 135] width 44 height 6
drag, startPoint x: 295, startPoint y: 109, endPoint x: 319, endPoint y: 151, distance: 48.5
click at [319, 151] on div "Alejandra Dimas Mbalu Kamara Ben Joyce honor parissis Chiara Cristoni MEGAT AMM…" at bounding box center [309, 91] width 49 height 140
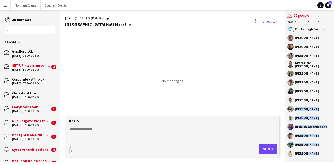
copy div "Ali Saroosh Frank Fudzie Olamide Awogbadebo Lucas Griffin Muhamad Aiman Faiz Ja…"
click at [319, 151] on div "[PERSON_NAME]" at bounding box center [309, 153] width 44 height 6
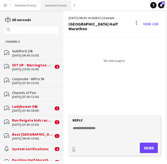
click at [49, 5] on button "Southern Events Close" at bounding box center [56, 5] width 30 height 10
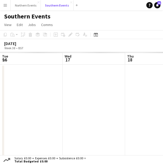
scroll to position [0, 125]
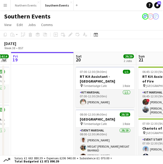
drag, startPoint x: 118, startPoint y: 105, endPoint x: 9, endPoint y: 104, distance: 109.6
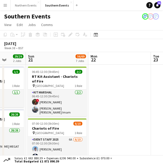
drag, startPoint x: 129, startPoint y: 103, endPoint x: -6, endPoint y: 105, distance: 135.7
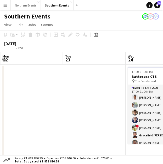
drag, startPoint x: 97, startPoint y: 102, endPoint x: 25, endPoint y: 101, distance: 71.8
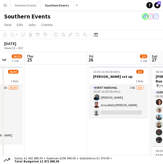
drag, startPoint x: 131, startPoint y: 103, endPoint x: -46, endPoint y: 103, distance: 177.5
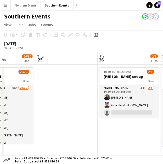
drag, startPoint x: 72, startPoint y: 102, endPoint x: -68, endPoint y: 102, distance: 140.4
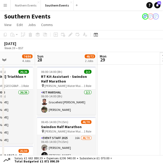
scroll to position [0, 149]
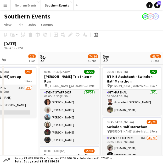
drag, startPoint x: 77, startPoint y: 104, endPoint x: -28, endPoint y: 102, distance: 105.2
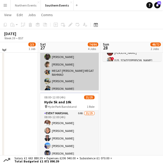
scroll to position [130, 0]
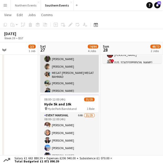
click at [72, 61] on app-card-role "Event Staff 2025 66A 25/30 08:00-14:00 (6h) Ekow Tachie-Mensah Dhanuvarsha Rama…" at bounding box center [69, 105] width 58 height 239
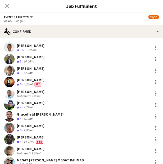
scroll to position [0, 0]
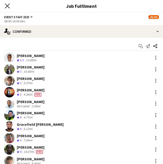
click at [9, 8] on icon "Close pop-in" at bounding box center [7, 5] width 5 height 5
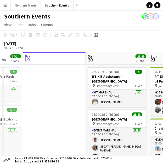
drag, startPoint x: 107, startPoint y: 113, endPoint x: -66, endPoint y: 91, distance: 174.5
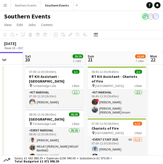
drag, startPoint x: 85, startPoint y: 97, endPoint x: -86, endPoint y: 86, distance: 171.3
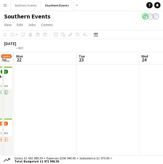
drag, startPoint x: 94, startPoint y: 98, endPoint x: 43, endPoint y: 92, distance: 52.3
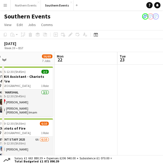
drag, startPoint x: 46, startPoint y: 92, endPoint x: 28, endPoint y: 86, distance: 18.4
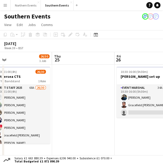
drag, startPoint x: 76, startPoint y: 90, endPoint x: 17, endPoint y: 86, distance: 59.3
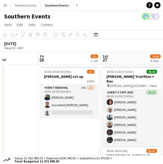
scroll to position [0, 194]
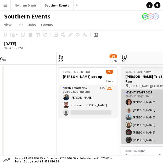
drag, startPoint x: 83, startPoint y: 120, endPoint x: 62, endPoint y: 105, distance: 25.6
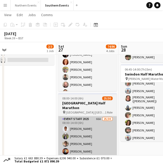
scroll to position [78, 0]
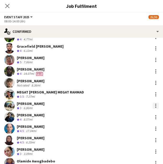
click at [153, 108] on div at bounding box center [155, 106] width 6 height 6
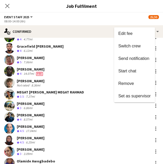
click at [21, 104] on div at bounding box center [81, 82] width 163 height 164
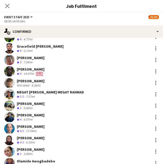
click at [14, 106] on app-user-avatar at bounding box center [9, 106] width 10 height 10
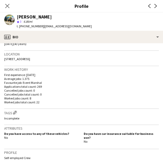
scroll to position [26, 0]
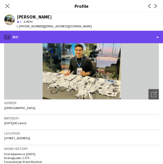
click at [33, 37] on div "profile Bio" at bounding box center [81, 37] width 163 height 13
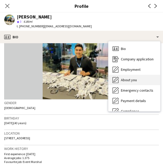
click at [132, 77] on div "About you About you" at bounding box center [134, 80] width 52 height 10
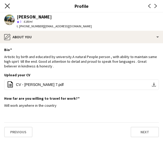
click at [7, 8] on icon "Close pop-in" at bounding box center [7, 5] width 5 height 5
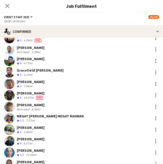
scroll to position [0, 0]
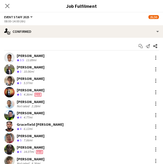
click at [42, 104] on div "Frank Fudzie Not rated 2.28mi" at bounding box center [81, 104] width 163 height 10
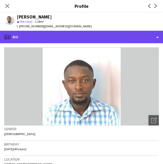
click at [37, 33] on div "profile Bio" at bounding box center [81, 37] width 163 height 13
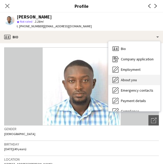
click at [137, 77] on div "About you About you" at bounding box center [134, 80] width 52 height 10
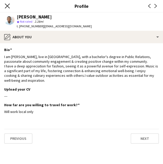
click at [8, 7] on icon at bounding box center [7, 5] width 5 height 5
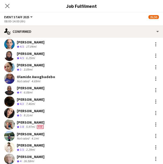
scroll to position [157, 0]
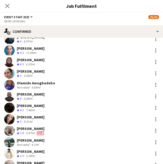
click at [55, 86] on div "Olamide Awogbadebo Not rated 4.69mi" at bounding box center [81, 85] width 163 height 10
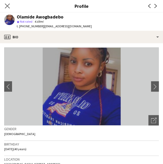
click at [10, 5] on div "Close pop-in" at bounding box center [7, 6] width 15 height 12
click at [12, 4] on div "Close pop-in" at bounding box center [7, 6] width 15 height 12
click at [10, 7] on app-icon "Close pop-in" at bounding box center [8, 6] width 8 height 8
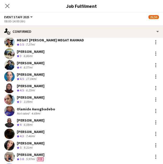
scroll to position [104, 0]
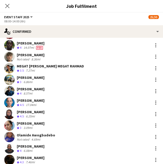
click at [29, 53] on div "[PERSON_NAME]" at bounding box center [31, 55] width 28 height 5
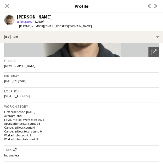
scroll to position [0, 0]
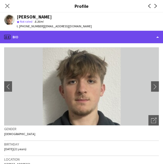
click at [40, 38] on div "profile Bio" at bounding box center [81, 37] width 163 height 13
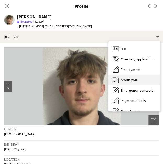
click at [119, 78] on div "About you About you" at bounding box center [134, 80] width 52 height 10
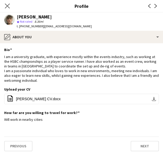
click at [10, 9] on app-icon "Close pop-in" at bounding box center [8, 6] width 8 height 8
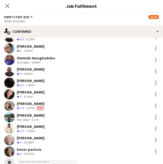
scroll to position [183, 0]
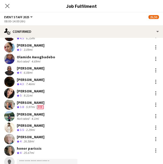
click at [44, 118] on div "Not rated 4.1mi" at bounding box center [31, 119] width 28 height 4
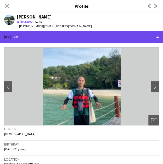
click at [53, 36] on div "profile Bio" at bounding box center [81, 37] width 163 height 13
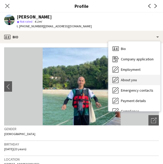
click at [124, 81] on span "About you" at bounding box center [129, 80] width 16 height 5
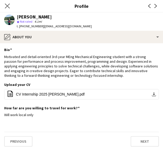
click at [10, 7] on app-icon "Close pop-in" at bounding box center [8, 6] width 8 height 8
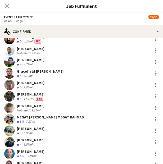
scroll to position [0, 0]
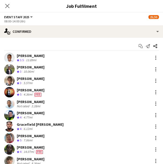
click at [47, 107] on div "Frank Fudzie Not rated 2.28mi" at bounding box center [81, 104] width 163 height 10
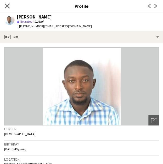
click at [8, 5] on icon at bounding box center [7, 5] width 5 height 5
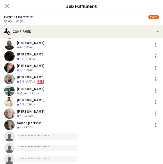
scroll to position [209, 0]
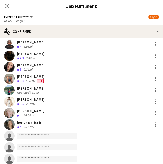
click at [49, 103] on div "Jaydon Young Crew rating 3.5 2.29mi" at bounding box center [81, 102] width 163 height 10
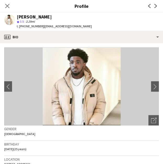
click at [6, 7] on icon at bounding box center [7, 6] width 4 height 4
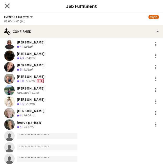
click at [7, 4] on icon "Close pop-in" at bounding box center [7, 5] width 5 height 5
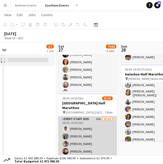
scroll to position [0, 193]
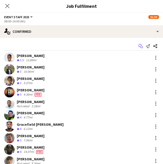
click at [138, 48] on icon "Start chat" at bounding box center [140, 46] width 4 height 4
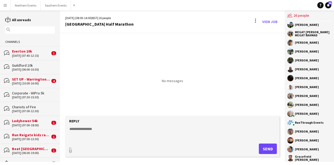
scroll to position [99, 0]
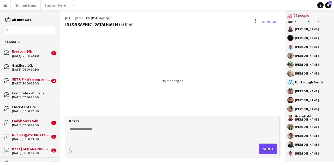
drag, startPoint x: 295, startPoint y: 26, endPoint x: 324, endPoint y: 153, distance: 130.1
click at [166, 153] on div "Olamide Awogbadebo Alejandra Dimas Mbalu Kamara Ben Joyce honor parissis Jaydon…" at bounding box center [309, 91] width 49 height 140
copy div "Olamide Awogbadebo Alejandra Dimas Mbalu Kamara Ben Joyce honor parissis Jaydon…"
click at [166, 132] on app-chat-member "[PERSON_NAME]" at bounding box center [309, 127] width 44 height 9
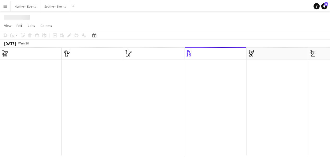
scroll to position [0, 125]
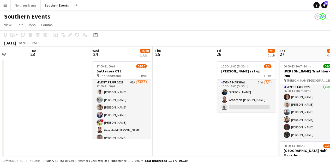
drag, startPoint x: 256, startPoint y: 123, endPoint x: 0, endPoint y: 90, distance: 258.4
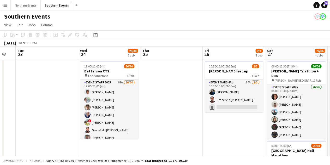
drag, startPoint x: 89, startPoint y: 106, endPoint x: 43, endPoint y: 100, distance: 46.1
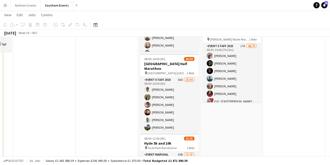
scroll to position [130, 0]
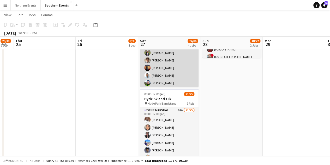
click at [166, 70] on app-card-role "Event Staff 2025 66A 25/30 08:00-14:00 (6h) Ekow Tachie-Mensah Dhanuvarsha Rama…" at bounding box center [169, 151] width 58 height 239
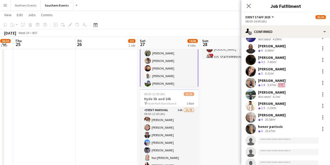
scroll to position [209, 0]
click at [166, 127] on div "honor parissis Crew rating 4 25.67mi" at bounding box center [285, 128] width 89 height 10
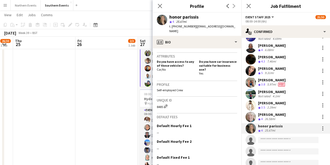
scroll to position [157, 0]
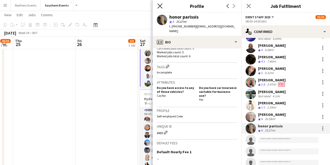
click at [159, 5] on icon at bounding box center [159, 5] width 5 height 5
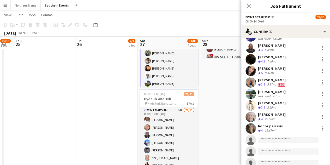
click at [166, 94] on div "Not rated 4.1mi" at bounding box center [272, 96] width 28 height 4
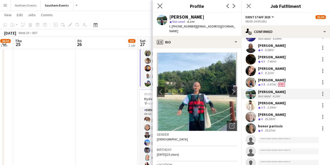
click at [157, 4] on icon "Close pop-in" at bounding box center [159, 5] width 5 height 5
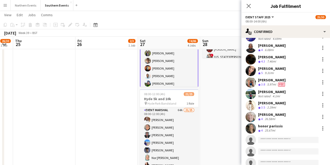
click at [166, 84] on span "3.8" at bounding box center [263, 84] width 4 height 4
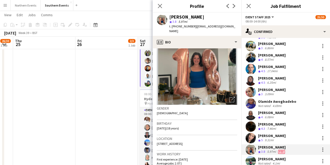
scroll to position [130, 0]
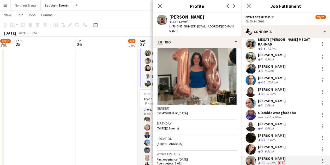
click at [166, 114] on div "Olamide Awogbadebo" at bounding box center [277, 112] width 38 height 5
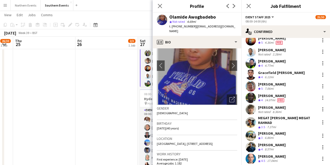
scroll to position [26, 0]
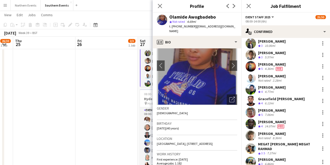
drag, startPoint x: 294, startPoint y: 104, endPoint x: 301, endPoint y: 108, distance: 7.7
click at [166, 108] on div "Karen King Crew rating 5 7.06mi" at bounding box center [285, 112] width 89 height 10
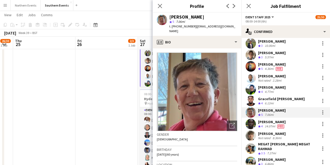
click at [166, 91] on div "Chiara Cristoni Crew rating 4 4.77mi" at bounding box center [285, 89] width 89 height 10
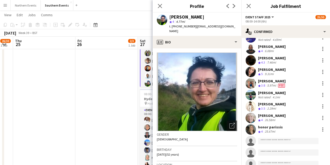
scroll to position [209, 0]
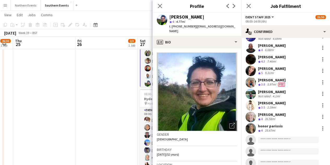
drag, startPoint x: 278, startPoint y: 79, endPoint x: 260, endPoint y: 82, distance: 18.0
click at [166, 82] on div "Victoria Nuin Crew rating 3.8 5.97mi Fee" at bounding box center [272, 82] width 28 height 9
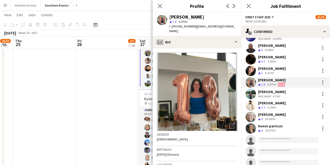
click at [166, 82] on div "[PERSON_NAME]" at bounding box center [272, 80] width 28 height 5
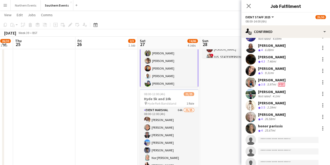
click at [166, 80] on div "[PERSON_NAME]" at bounding box center [272, 80] width 28 height 5
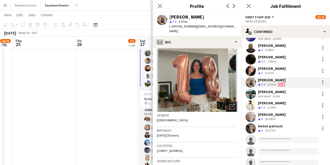
scroll to position [26, 0]
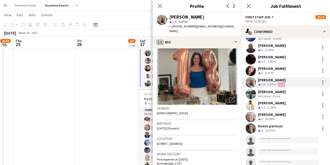
drag, startPoint x: 212, startPoint y: 119, endPoint x: 193, endPoint y: 135, distance: 25.4
click at [166, 136] on h3 "Location" at bounding box center [197, 138] width 80 height 5
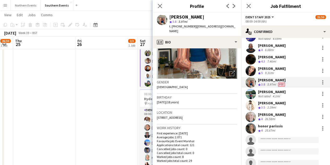
scroll to position [104, 0]
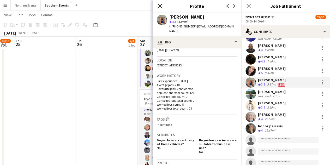
click at [161, 5] on icon at bounding box center [159, 5] width 5 height 5
